Goal: Entertainment & Leisure: Consume media (video, audio)

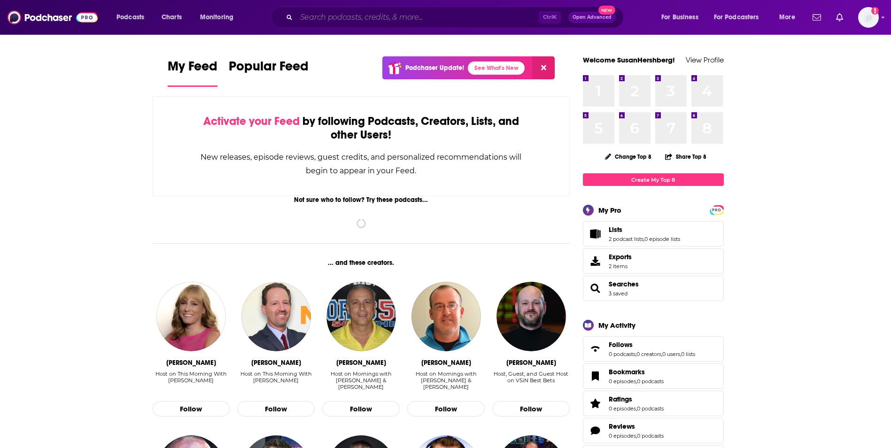
click at [353, 16] on input "Search podcasts, credits, & more..." at bounding box center [417, 17] width 242 height 15
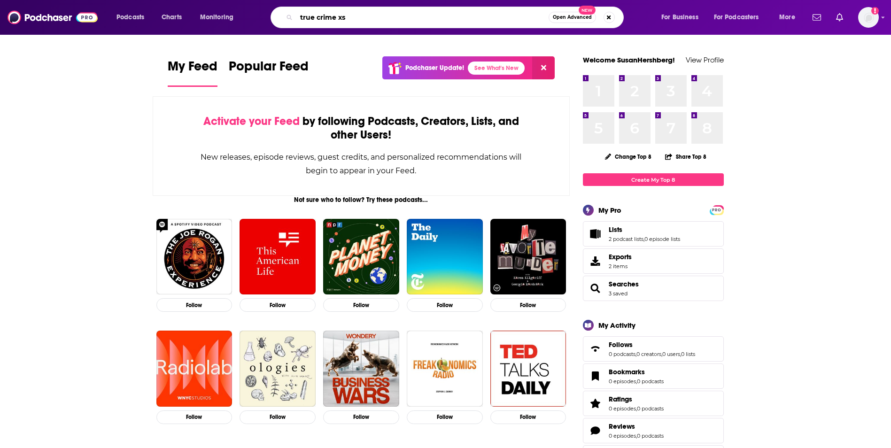
type input "true crime xs"
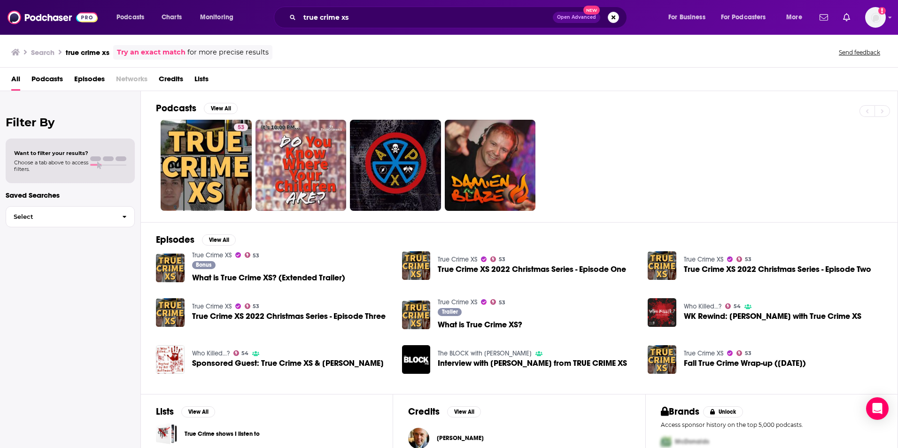
click at [197, 253] on link "True Crime XS" at bounding box center [211, 255] width 39 height 8
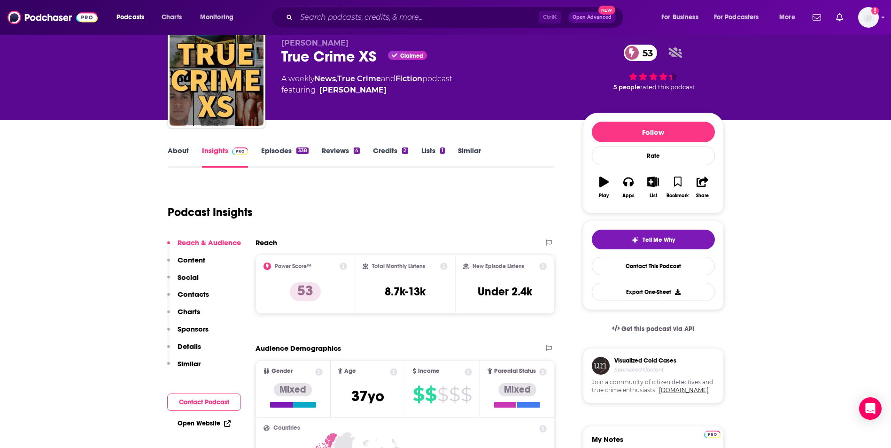
scroll to position [29, 0]
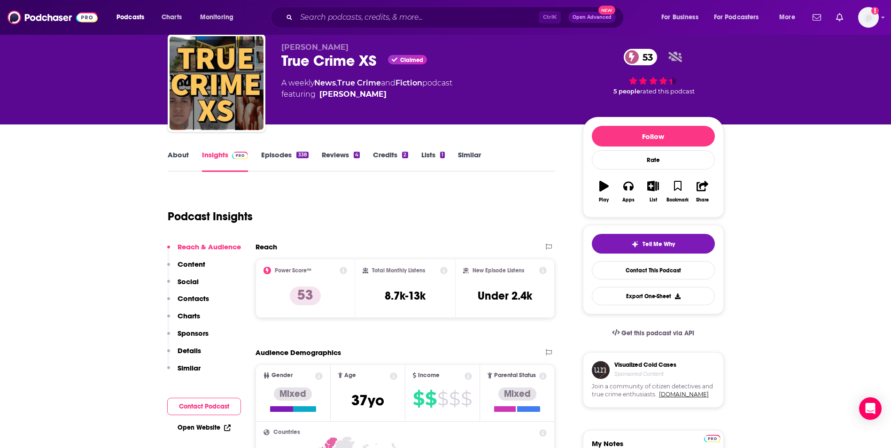
click at [289, 159] on link "Episodes 338" at bounding box center [284, 161] width 47 height 22
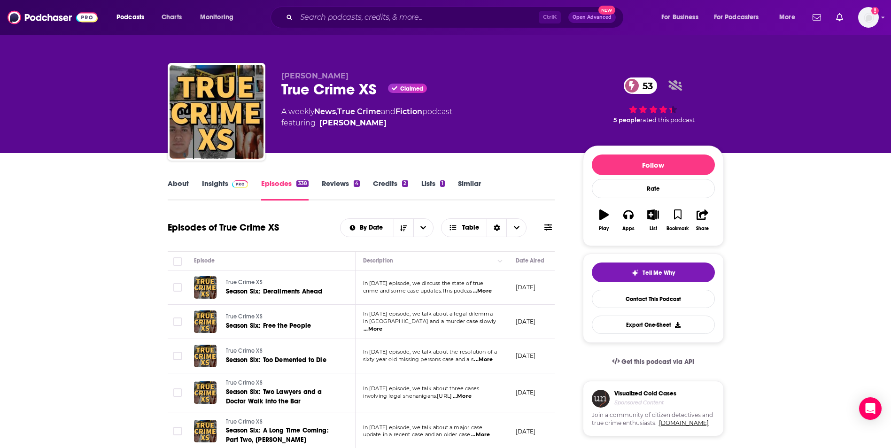
click at [484, 292] on span "...More" at bounding box center [482, 291] width 19 height 8
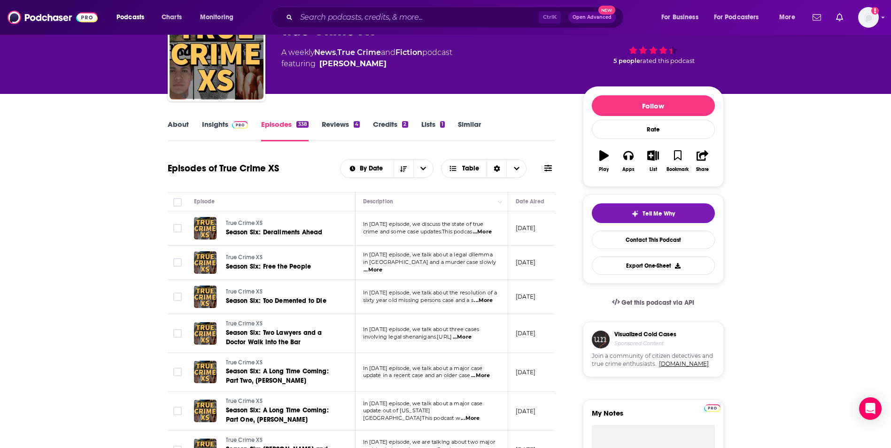
scroll to position [54, 0]
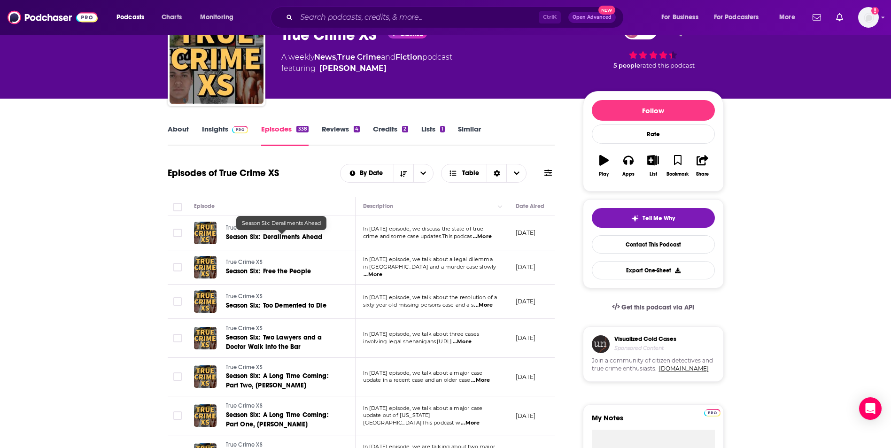
click at [287, 236] on span "Season Six: Derailments Ahead" at bounding box center [274, 237] width 97 height 8
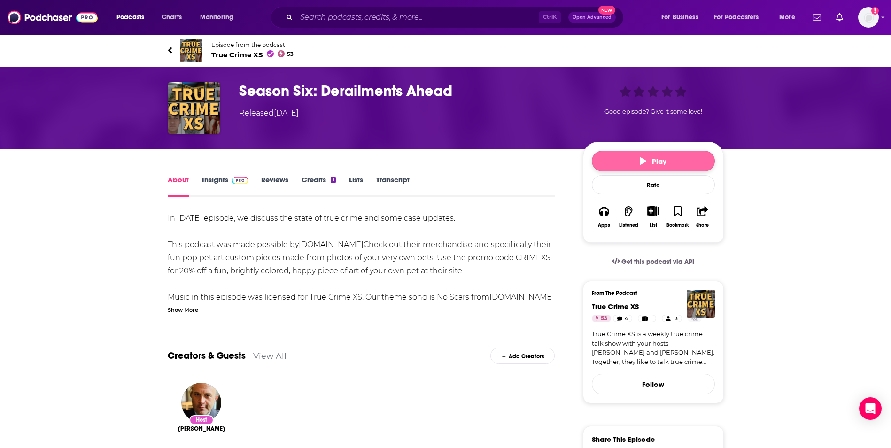
click at [666, 166] on button "Play" at bounding box center [653, 161] width 123 height 21
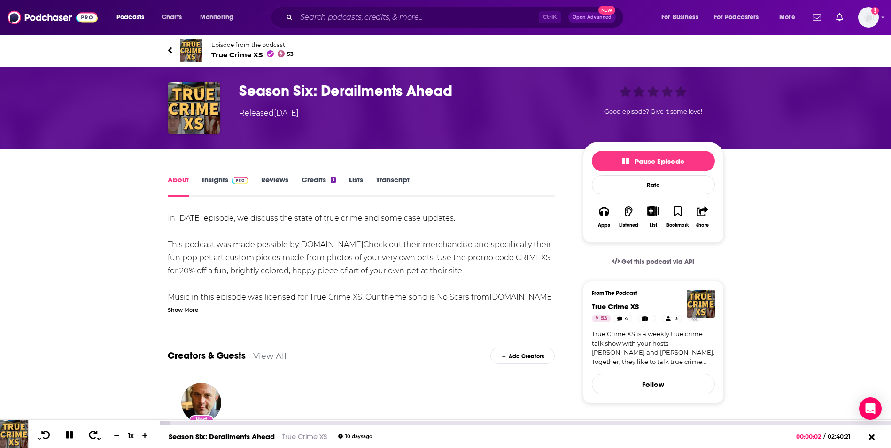
click at [74, 438] on icon at bounding box center [69, 435] width 11 height 8
click at [68, 435] on icon at bounding box center [69, 434] width 8 height 9
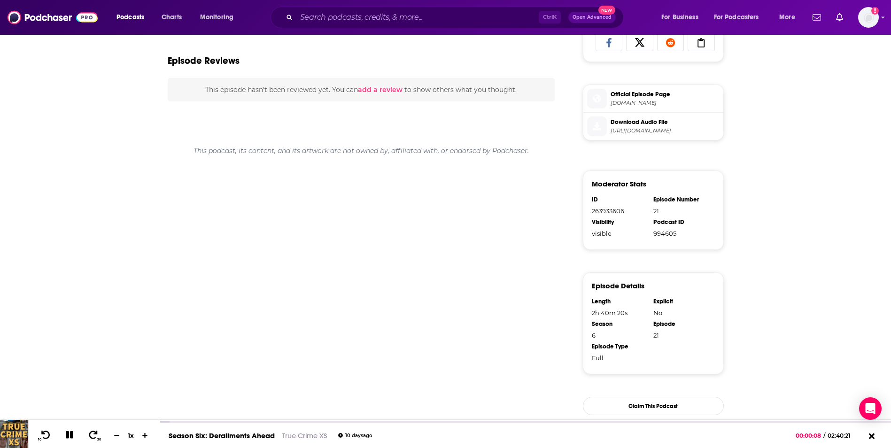
scroll to position [460, 0]
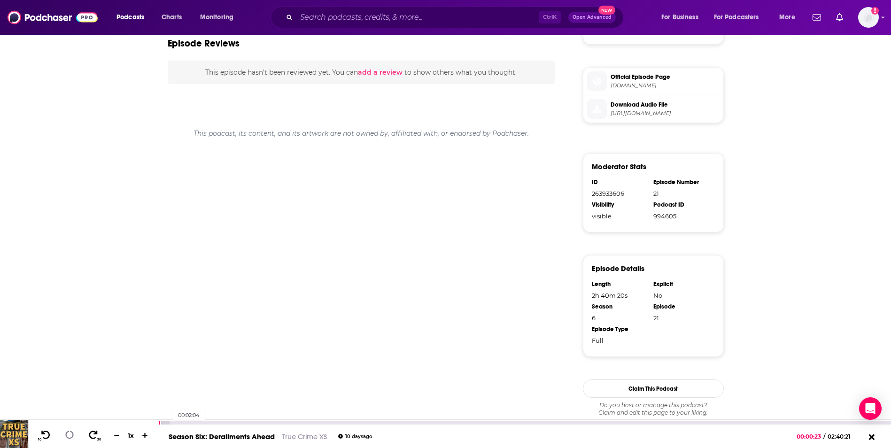
click at [169, 424] on div at bounding box center [164, 423] width 10 height 4
click at [163, 424] on div at bounding box center [163, 423] width 9 height 4
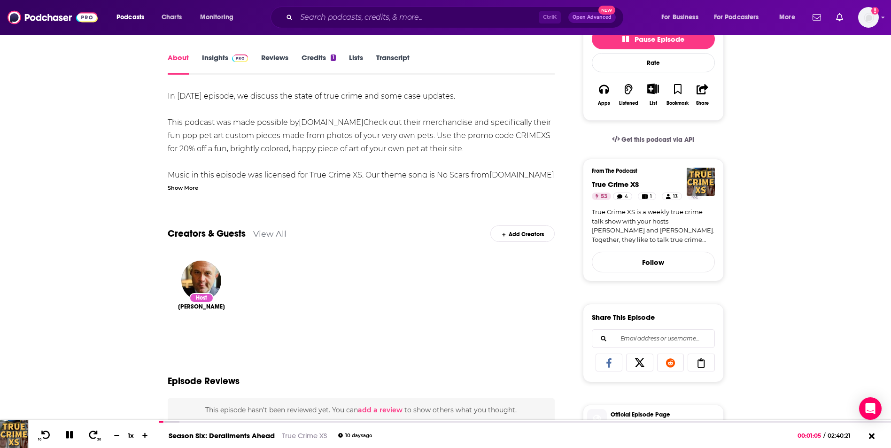
scroll to position [0, 0]
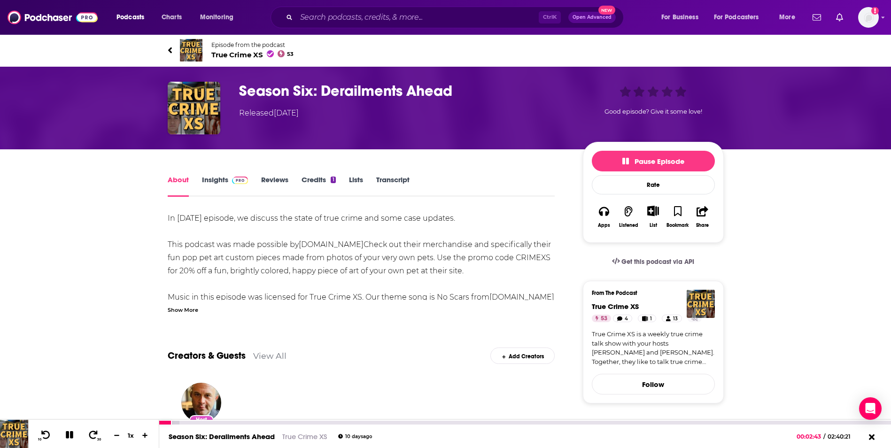
click at [70, 436] on icon at bounding box center [70, 435] width 8 height 8
click at [68, 435] on icon at bounding box center [69, 434] width 8 height 9
click at [72, 435] on icon at bounding box center [70, 435] width 8 height 8
